Goal: Information Seeking & Learning: Understand process/instructions

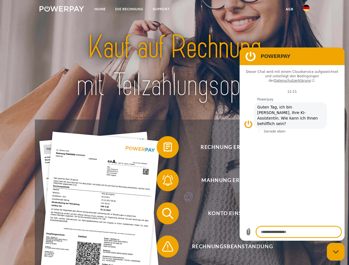
click at [62, 10] on img at bounding box center [61, 9] width 44 height 6
click at [306, 10] on img at bounding box center [306, 8] width 7 height 7
click at [289, 9] on link "agb" at bounding box center [289, 9] width 17 height 10
click at [163, 148] on span at bounding box center [159, 147] width 28 height 28
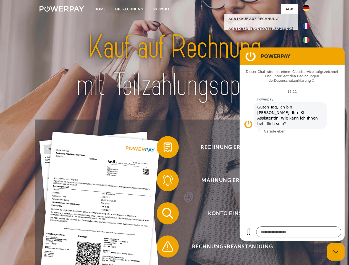
click at [163, 181] on span at bounding box center [159, 180] width 28 height 28
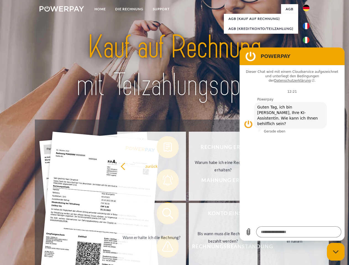
click at [189, 214] on link "Bis wann muss die Rechnung bezahlt werden?" at bounding box center [223, 237] width 69 height 69
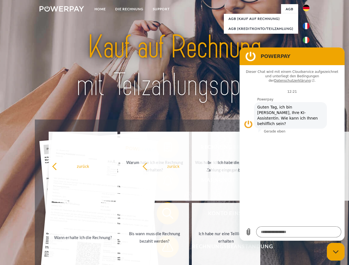
click at [163, 248] on span at bounding box center [159, 247] width 28 height 28
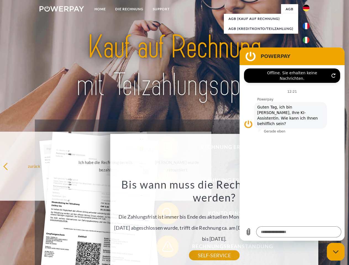
click at [335, 252] on icon "Messaging-Fenster schließen" at bounding box center [336, 252] width 6 height 4
type textarea "*"
